Goal: Transaction & Acquisition: Book appointment/travel/reservation

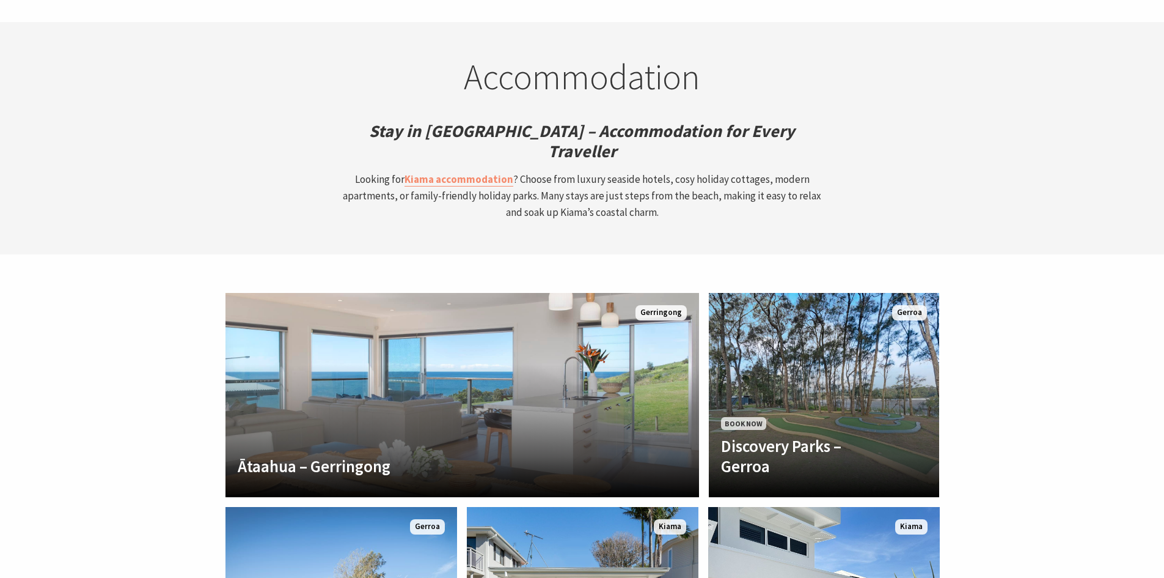
scroll to position [3484, 0]
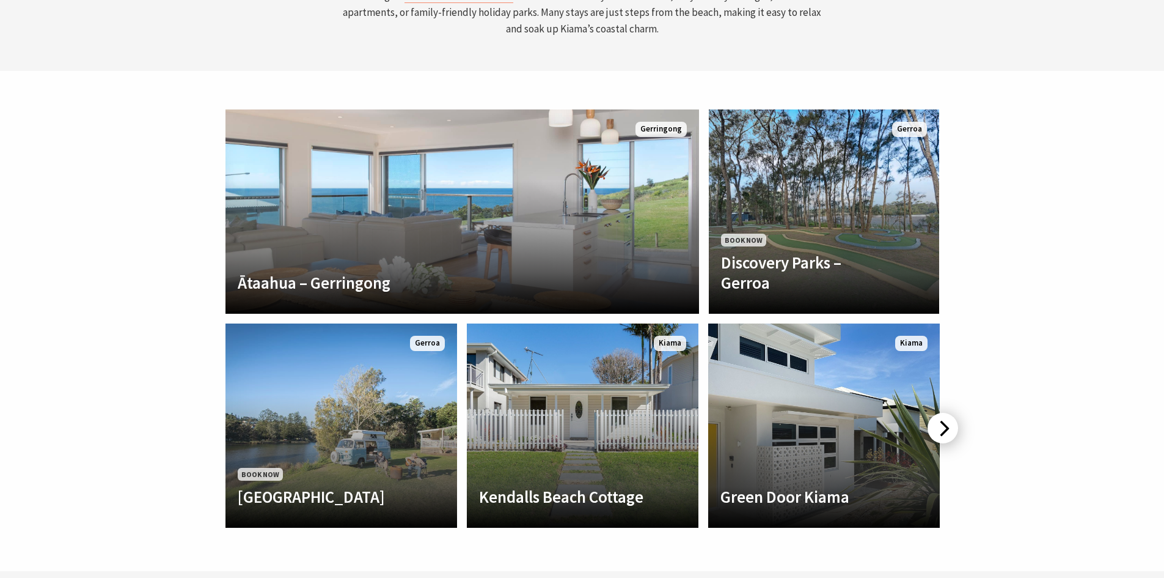
click at [955, 413] on div at bounding box center [943, 428] width 31 height 31
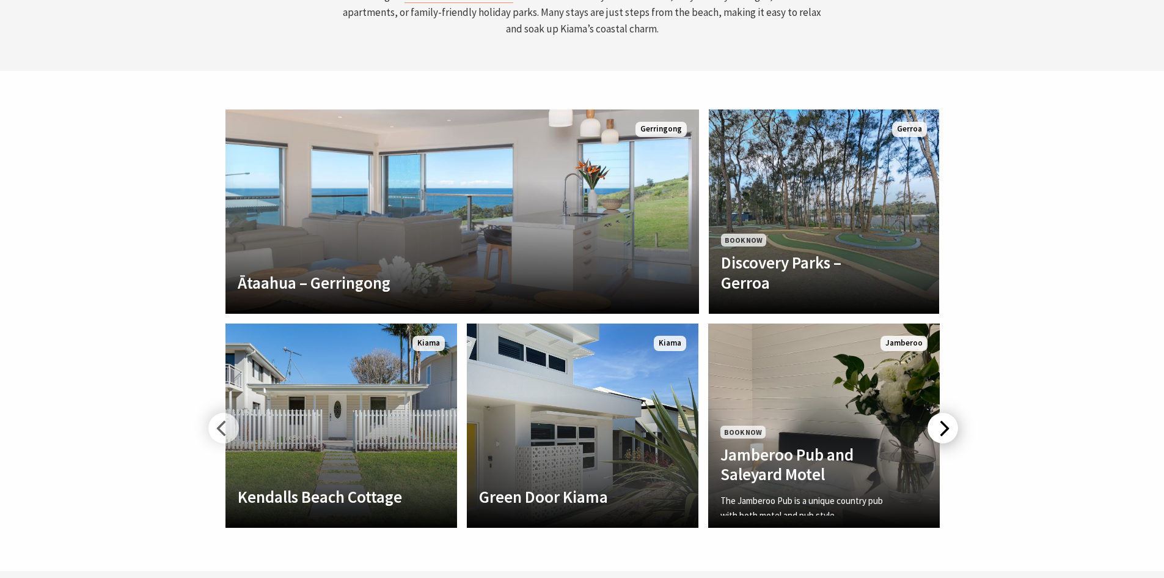
click at [940, 413] on div at bounding box center [943, 428] width 31 height 31
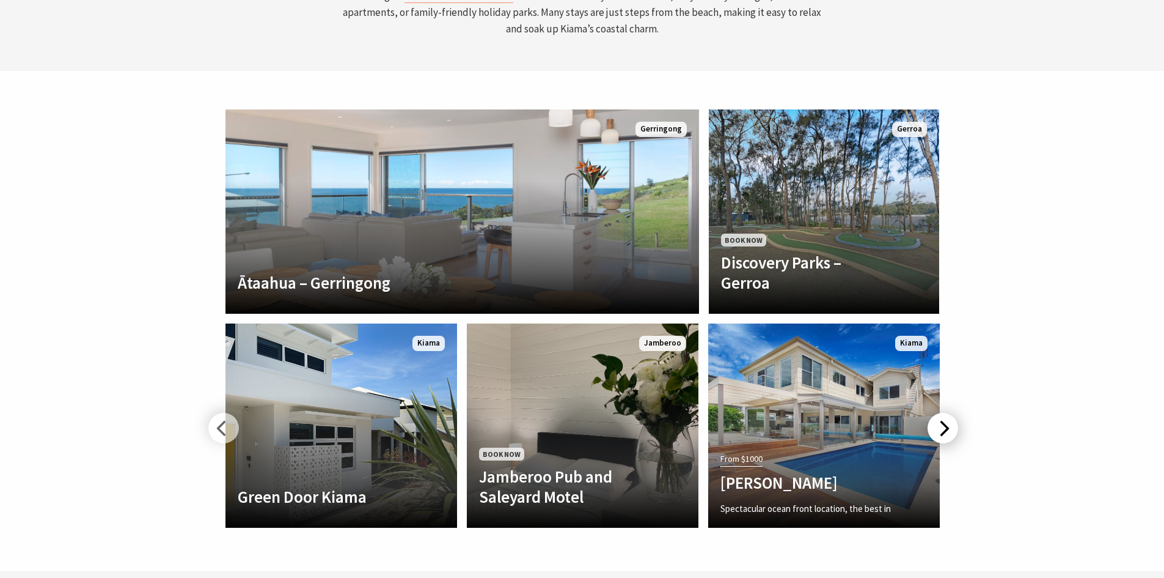
click at [943, 413] on div at bounding box center [943, 428] width 31 height 31
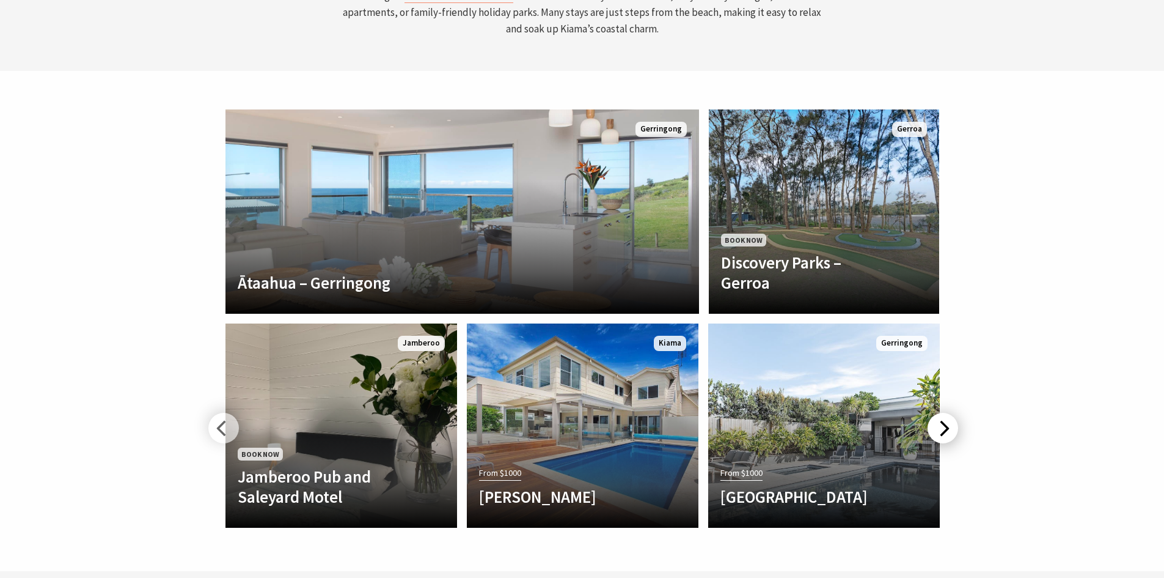
click at [941, 413] on div at bounding box center [943, 428] width 31 height 31
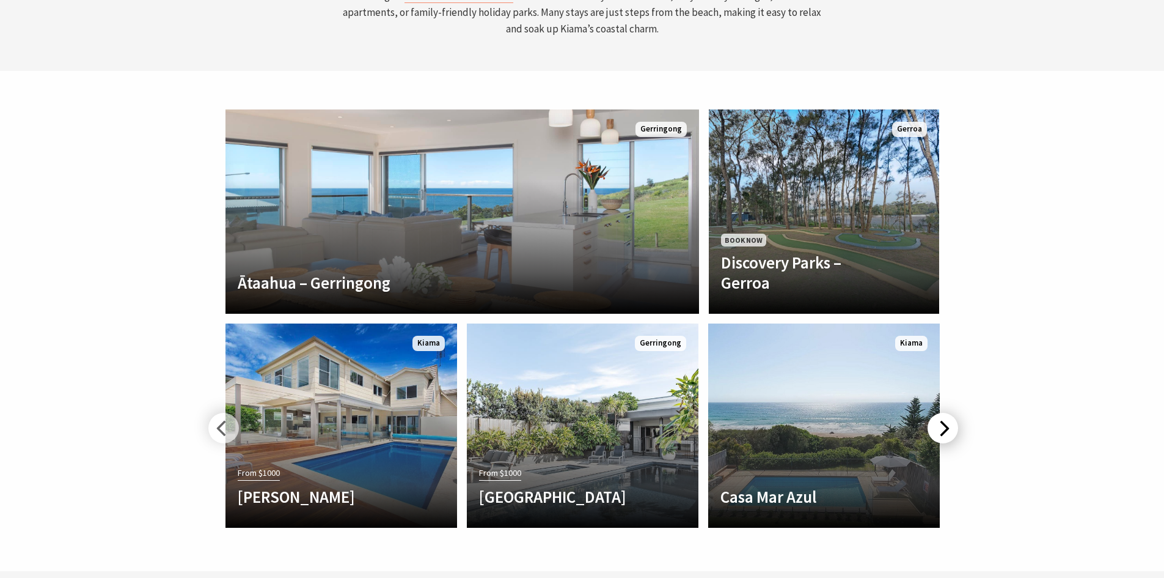
click at [941, 413] on div at bounding box center [943, 428] width 31 height 31
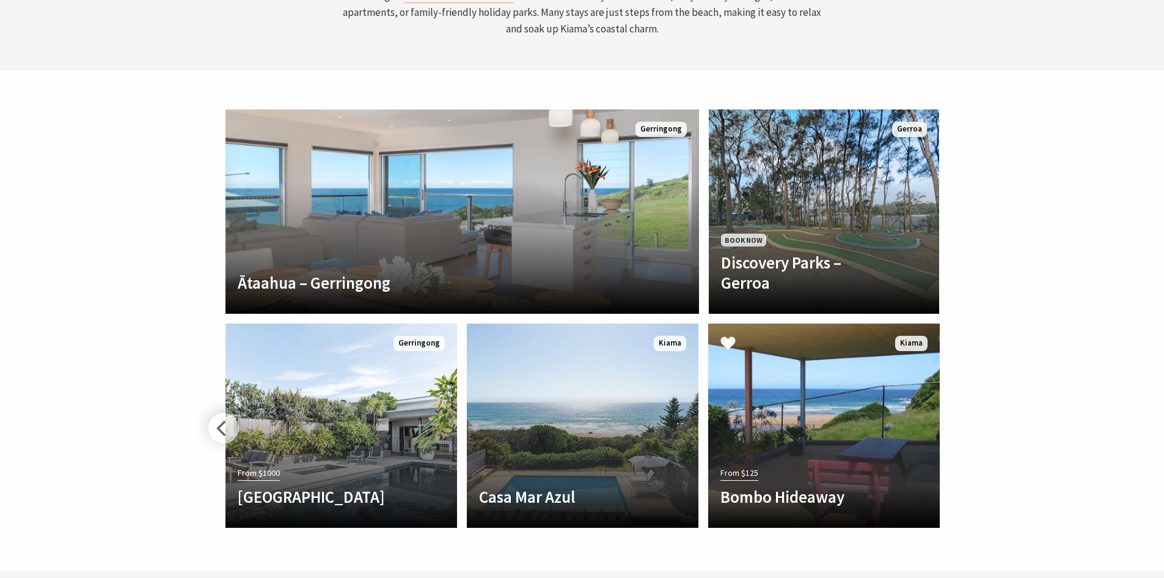
click at [941, 348] on div "From $125 Bombo Hideaway Bombo Hideaway is a very cosy detached Self Contained …" at bounding box center [824, 425] width 241 height 214
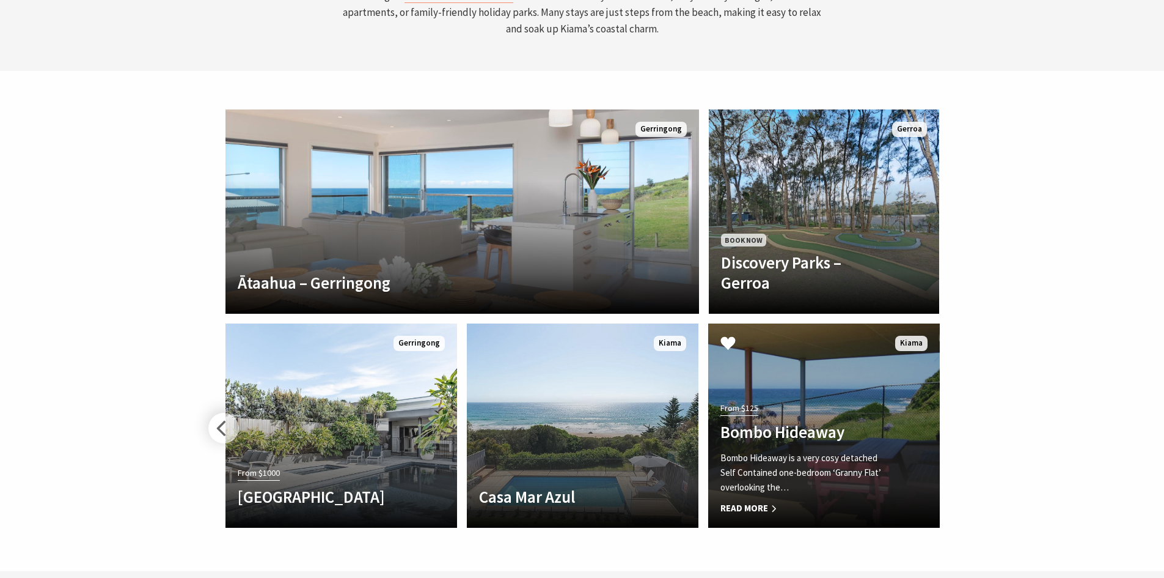
click at [874, 451] on p "Bombo Hideaway is a very cosy detached Self Contained one-bedroom ‘Granny Flat’…" at bounding box center [807, 473] width 172 height 44
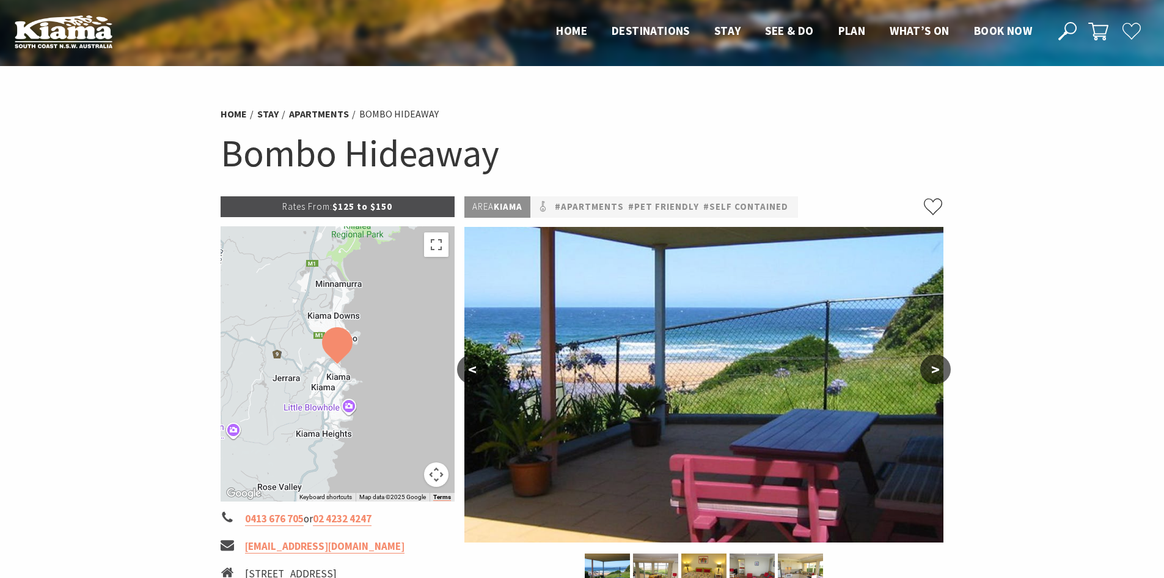
drag, startPoint x: 334, startPoint y: 207, endPoint x: 397, endPoint y: 211, distance: 62.5
click at [397, 211] on p "Rates From: $125 to $150" at bounding box center [338, 206] width 235 height 21
click at [400, 208] on p "Rates From: $125 to $150" at bounding box center [338, 206] width 235 height 21
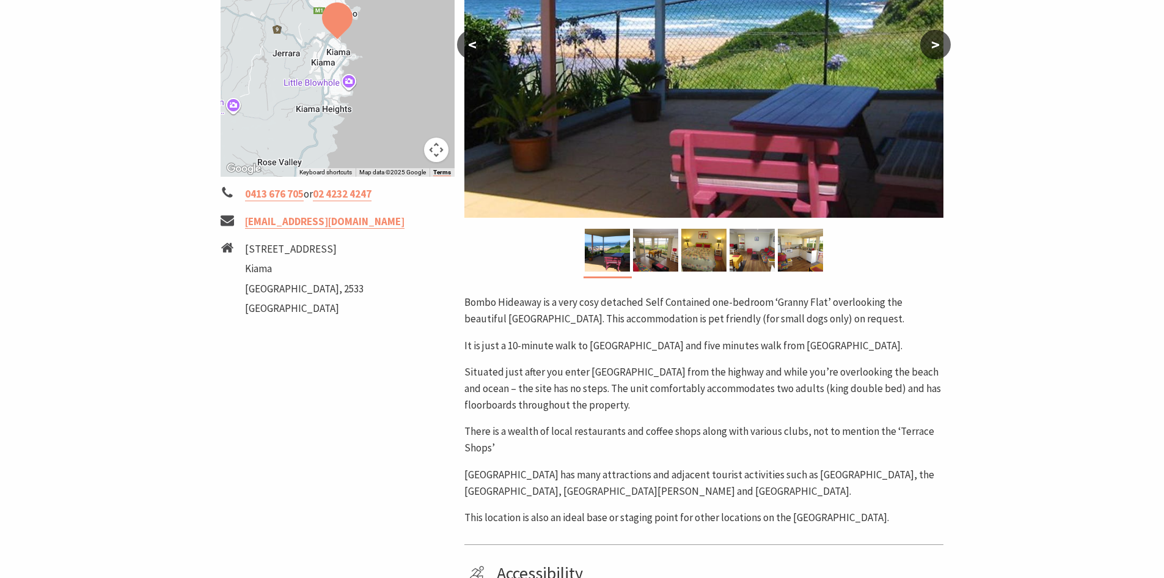
scroll to position [306, 0]
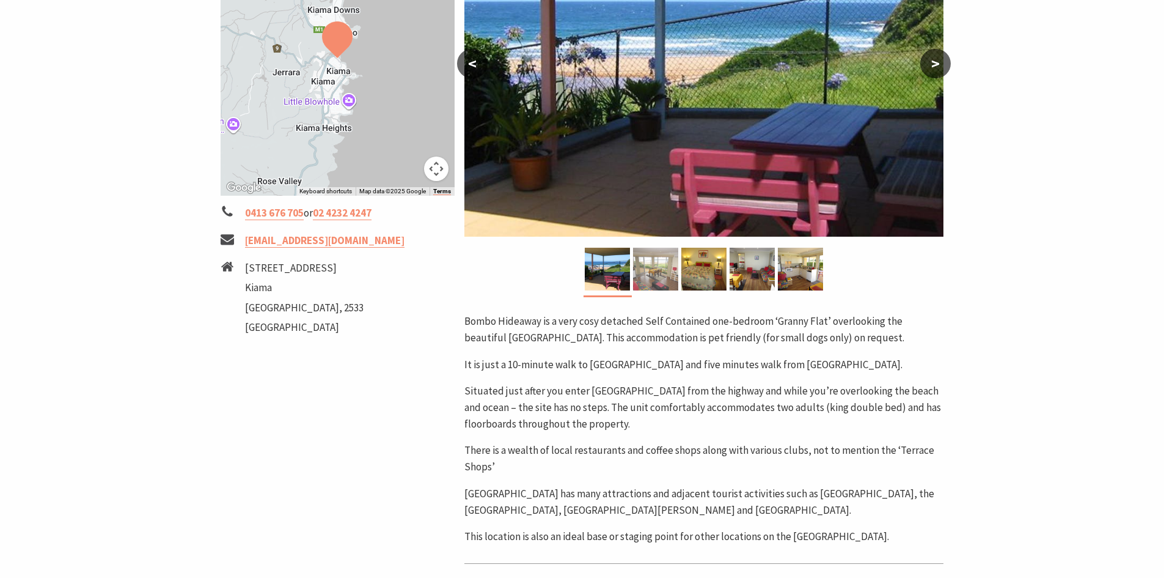
click at [645, 279] on img at bounding box center [655, 269] width 45 height 43
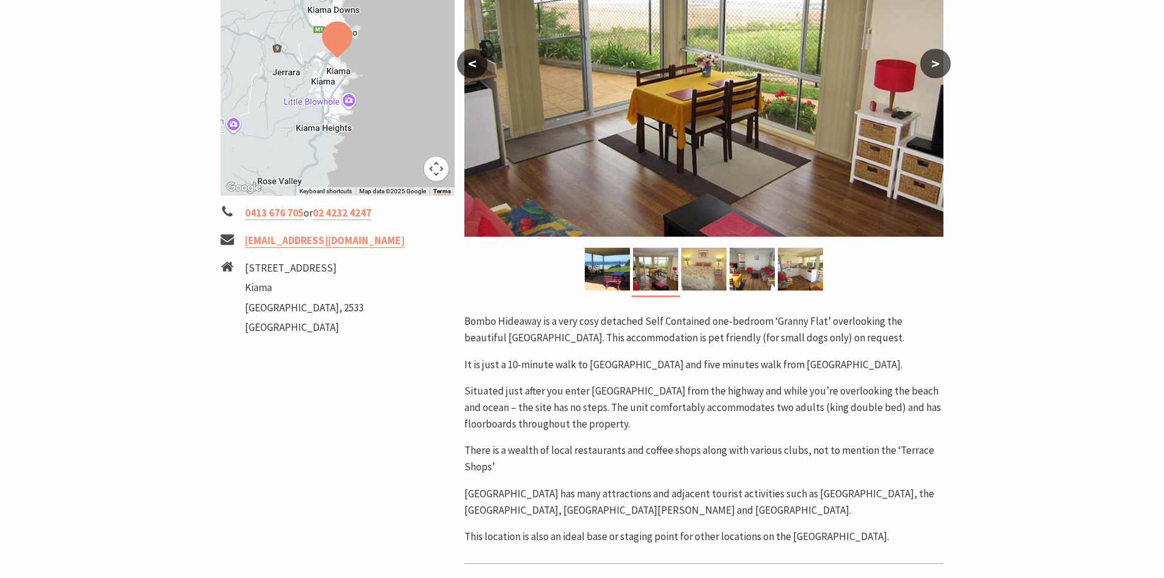
click at [706, 273] on img at bounding box center [704, 269] width 45 height 43
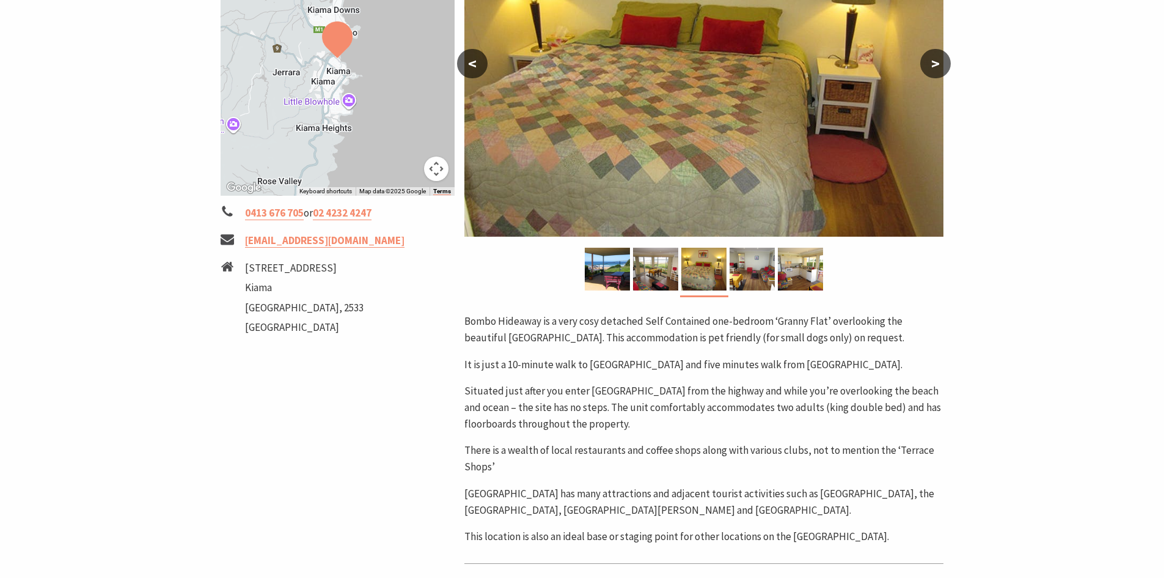
scroll to position [183, 0]
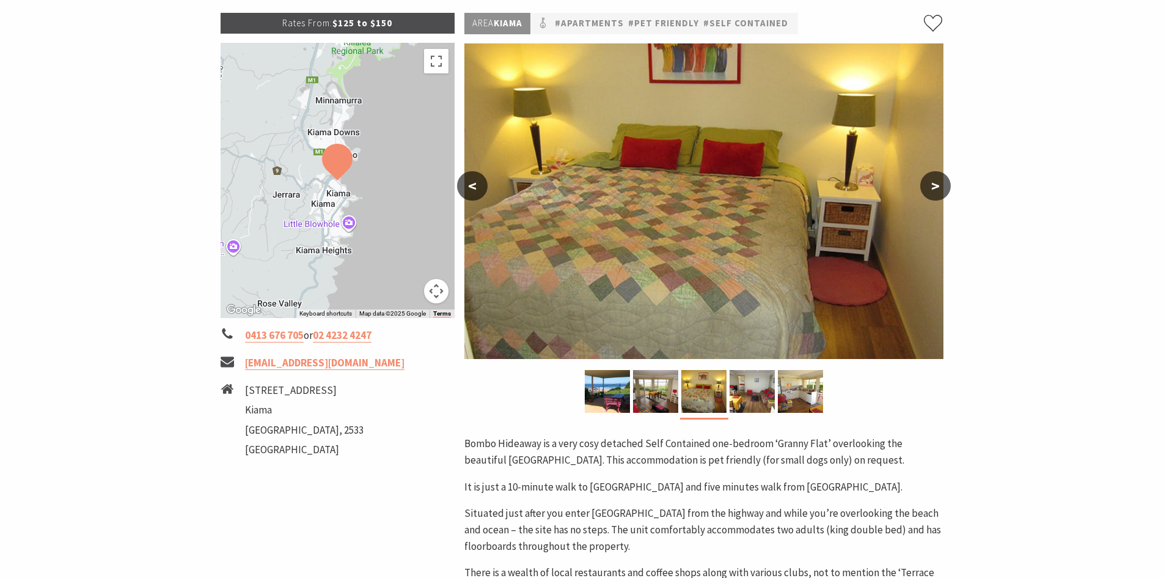
click at [935, 176] on button ">" at bounding box center [936, 185] width 31 height 29
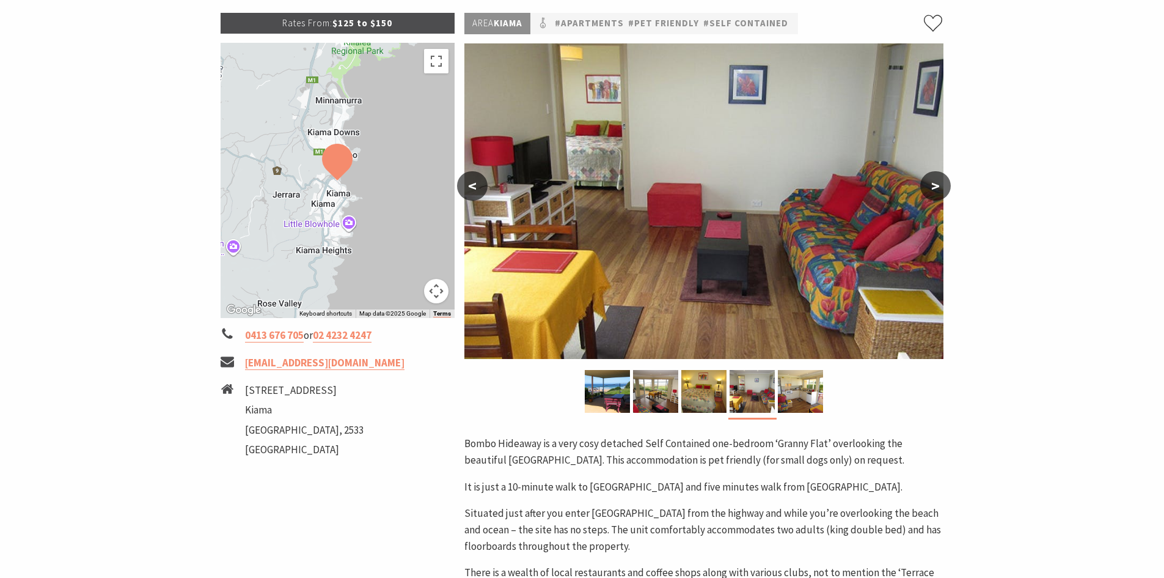
click at [935, 180] on button ">" at bounding box center [936, 185] width 31 height 29
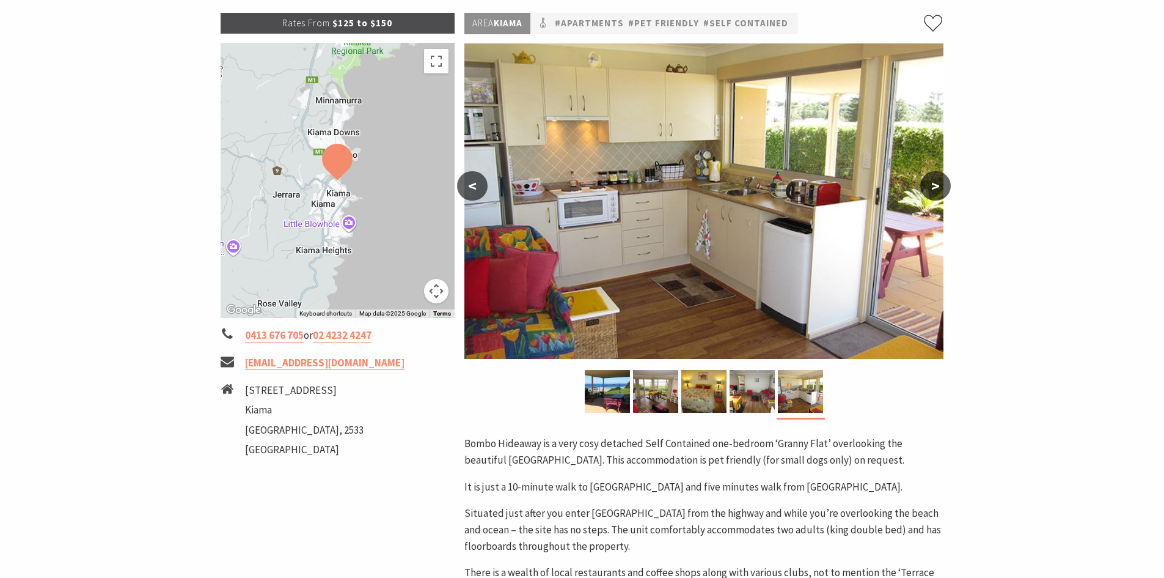
click at [935, 180] on button ">" at bounding box center [936, 185] width 31 height 29
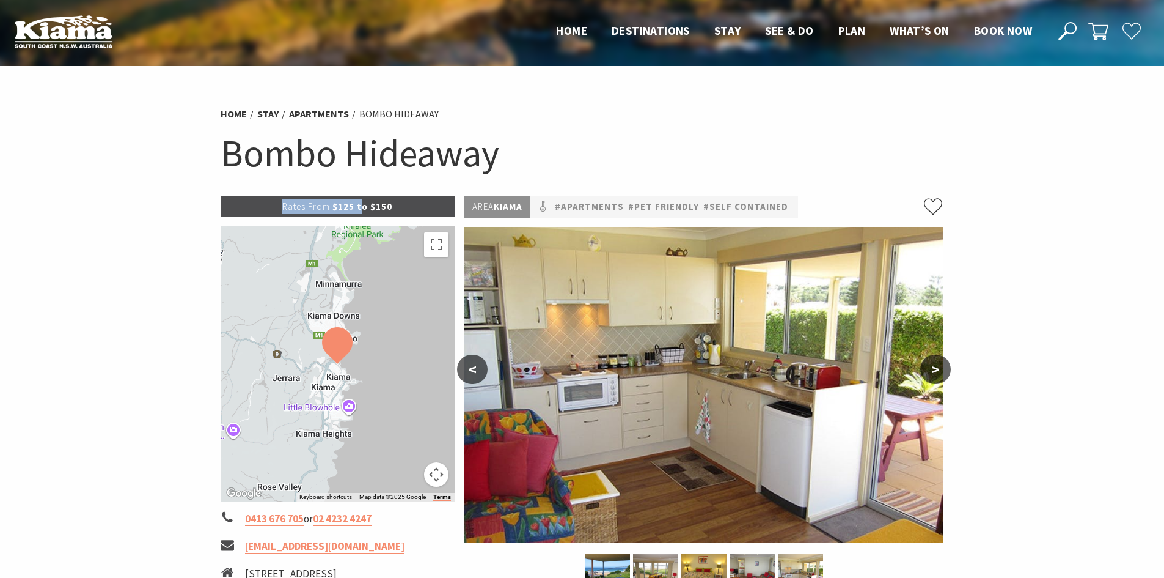
drag, startPoint x: 260, startPoint y: 207, endPoint x: 359, endPoint y: 208, distance: 99.0
click at [359, 208] on p "Rates From: $125 to $150" at bounding box center [338, 206] width 235 height 21
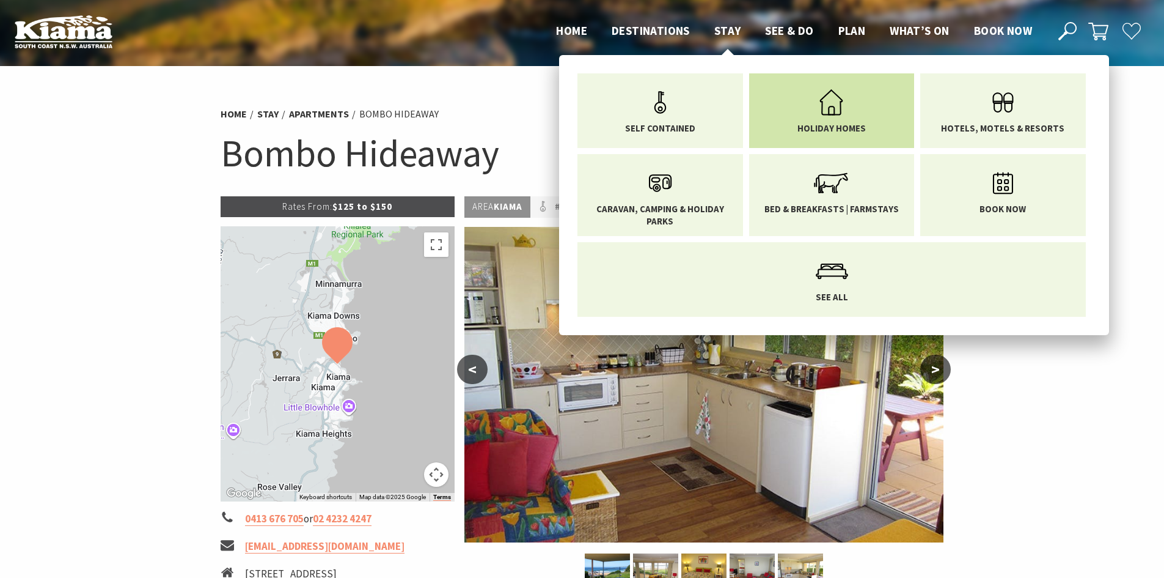
click at [823, 114] on use "Main Menu" at bounding box center [831, 102] width 23 height 26
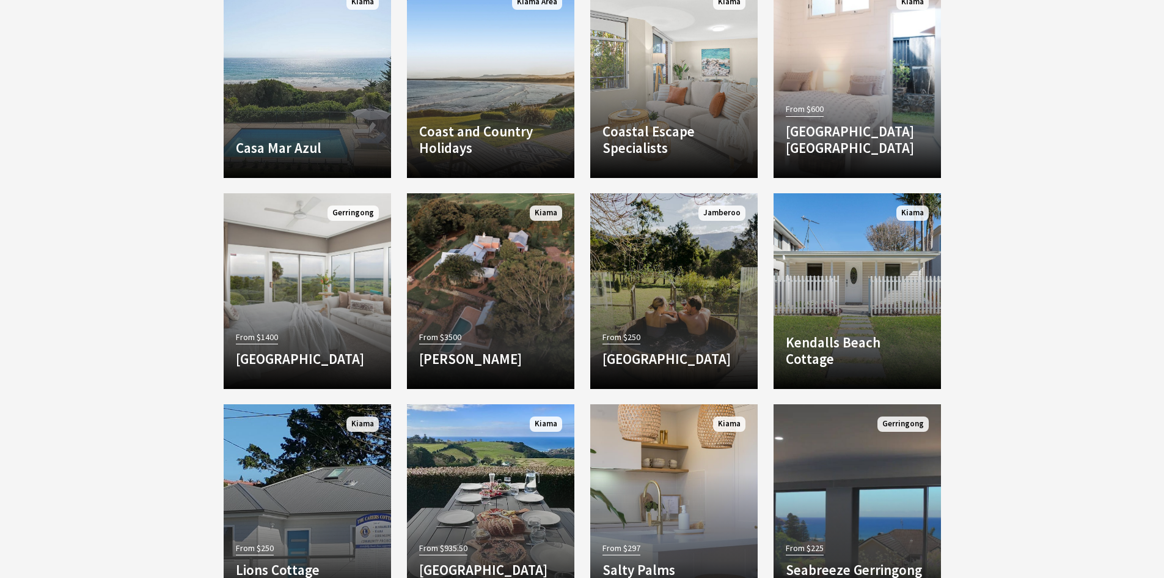
scroll to position [1528, 0]
